Goal: Use online tool/utility

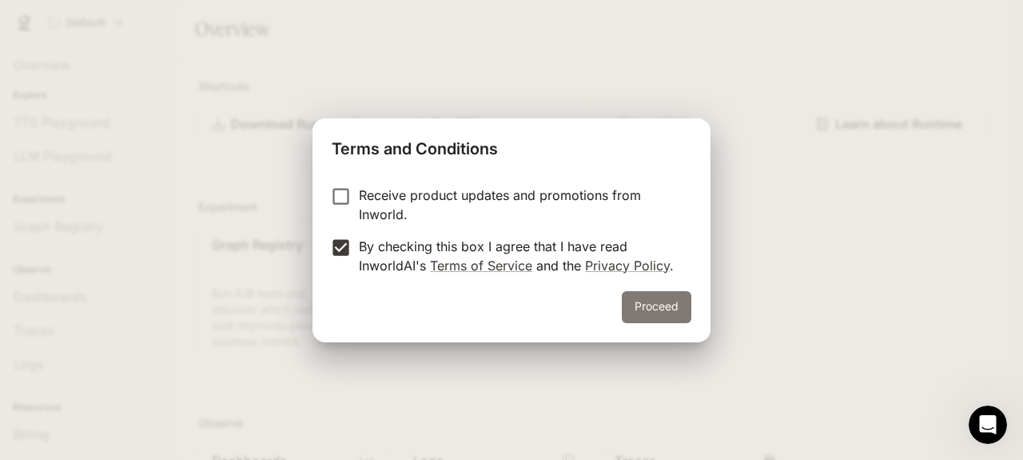
click at [673, 308] on button "Proceed" at bounding box center [657, 307] width 70 height 32
